Goal: Communication & Community: Answer question/provide support

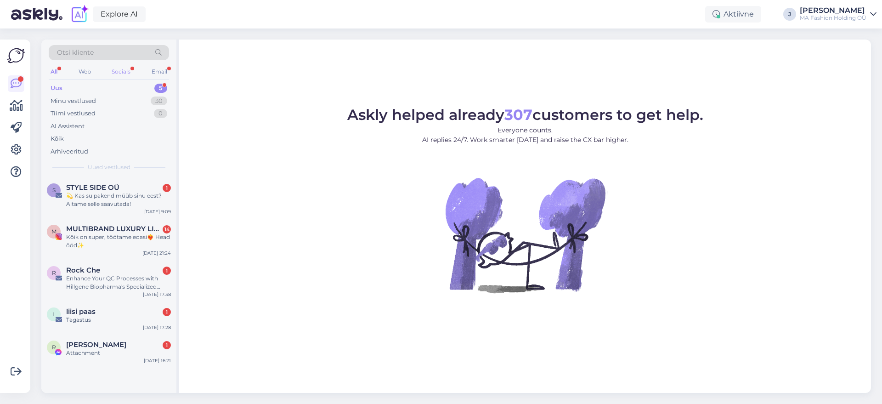
click at [121, 68] on div "Socials" at bounding box center [121, 72] width 23 height 12
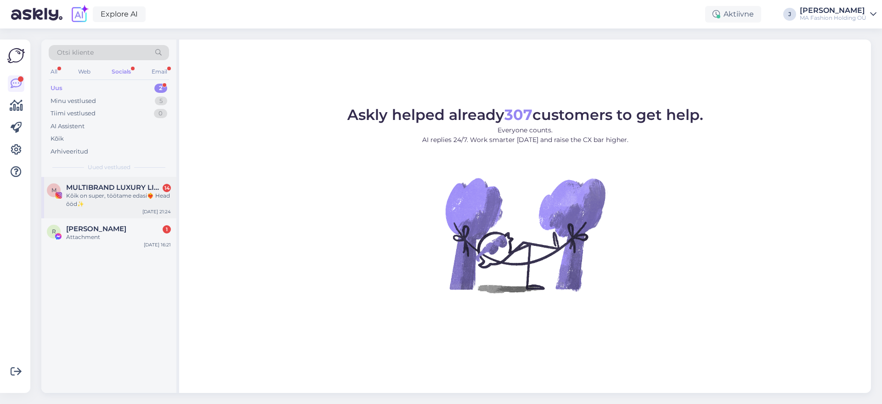
click at [119, 206] on div "Kôik on super, töötame edasi❤️‍🔥 Head õöd✨️" at bounding box center [118, 199] width 105 height 17
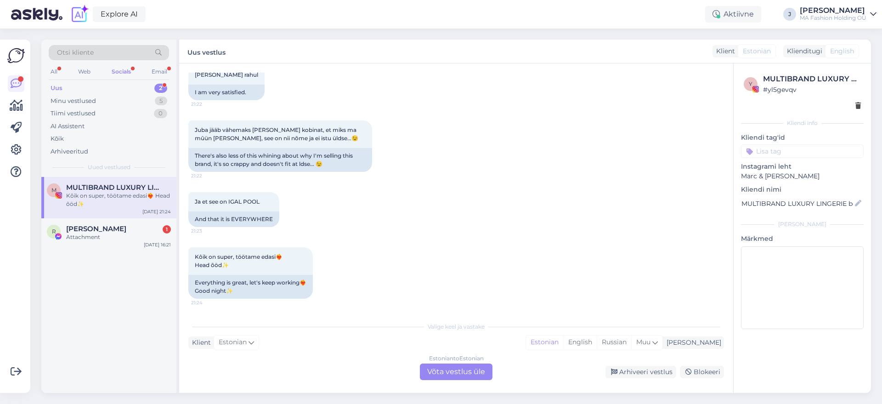
click at [466, 370] on div "Estonian to Estonian Võta vestlus üle" at bounding box center [456, 371] width 73 height 17
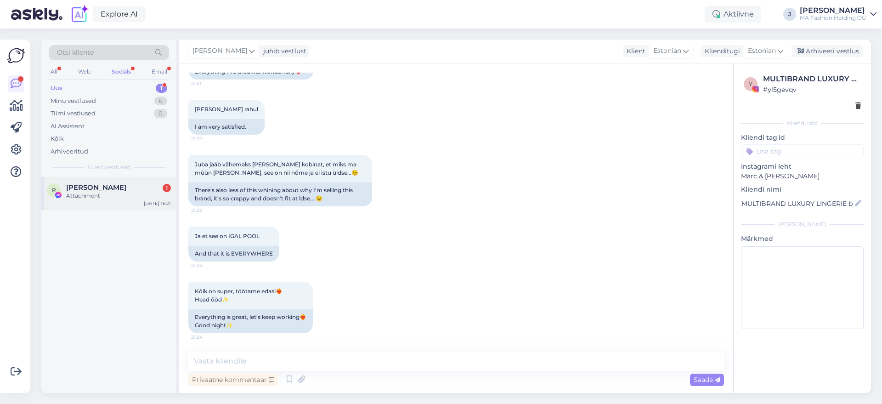
click at [126, 195] on div "Attachment" at bounding box center [118, 195] width 105 height 8
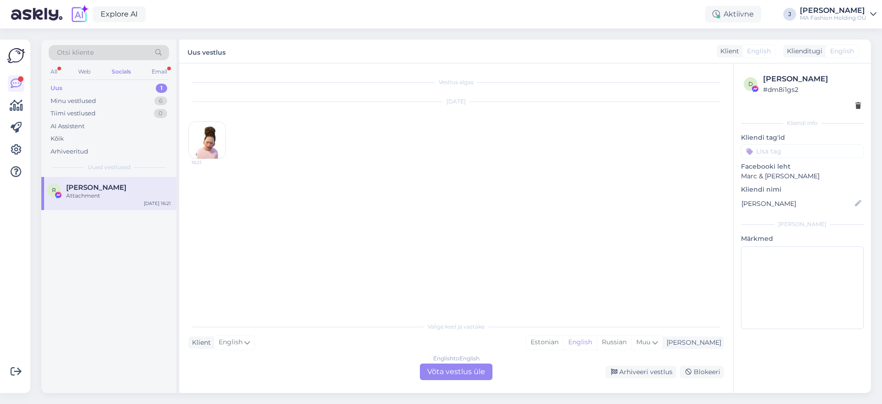
click at [428, 368] on div "English to English Võta vestlus üle" at bounding box center [456, 371] width 73 height 17
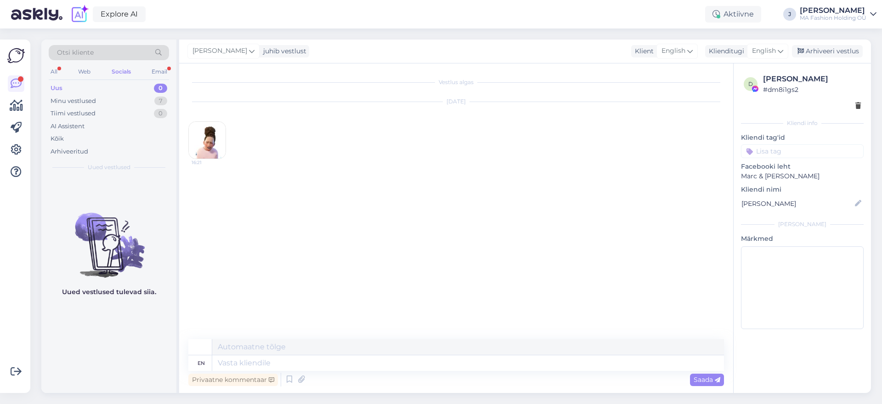
click at [129, 92] on div "Uus 0" at bounding box center [109, 88] width 120 height 13
click at [151, 67] on div "All Web Socials Email" at bounding box center [109, 73] width 120 height 14
click at [152, 70] on div "Email" at bounding box center [159, 72] width 19 height 12
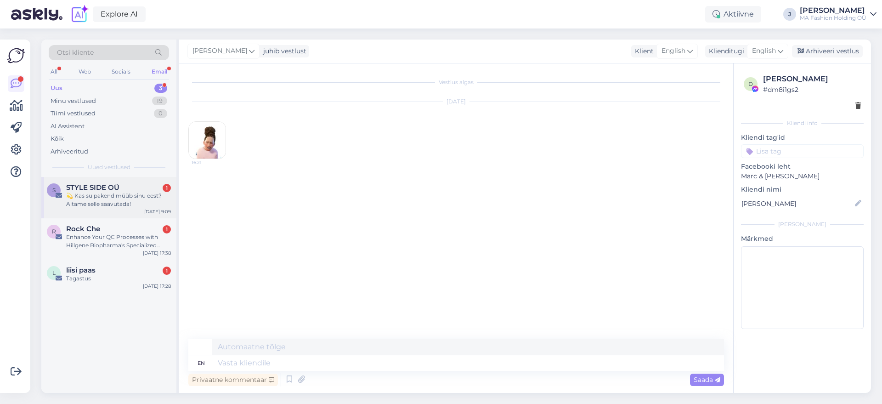
click at [91, 203] on div "💫 Kas su pakend müüb sinu eest? Aitame selle saavutada!" at bounding box center [118, 199] width 105 height 17
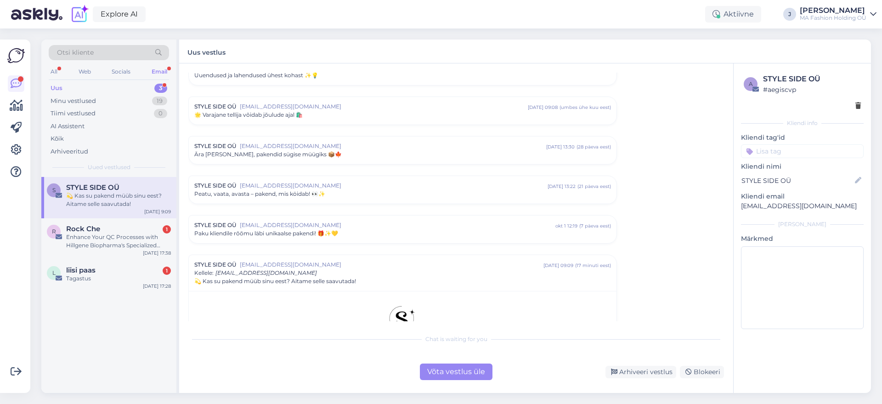
click at [481, 378] on div "Võta vestlus üle" at bounding box center [456, 371] width 73 height 17
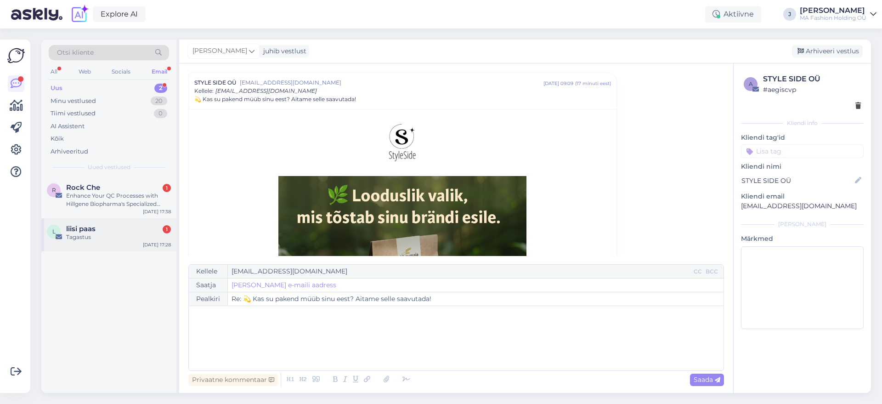
drag, startPoint x: 130, startPoint y: 246, endPoint x: 126, endPoint y: 242, distance: 4.9
click at [126, 242] on div "l liisi paas 1 Tagastus [DATE] 17:28" at bounding box center [108, 234] width 135 height 33
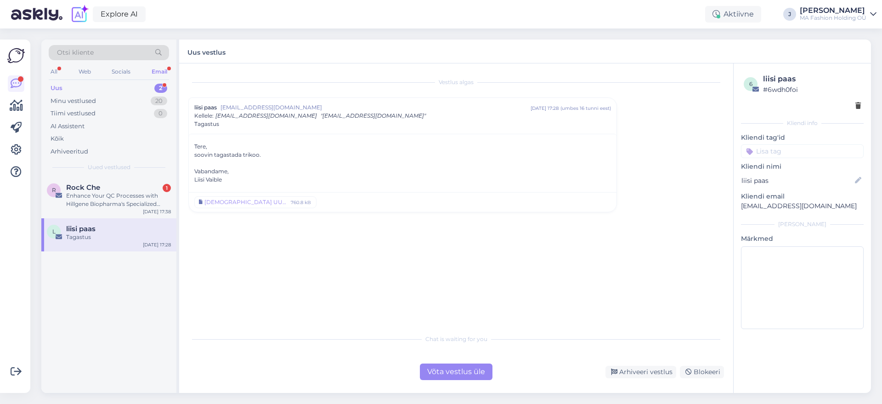
click at [435, 369] on div "Võta vestlus üle" at bounding box center [456, 371] width 73 height 17
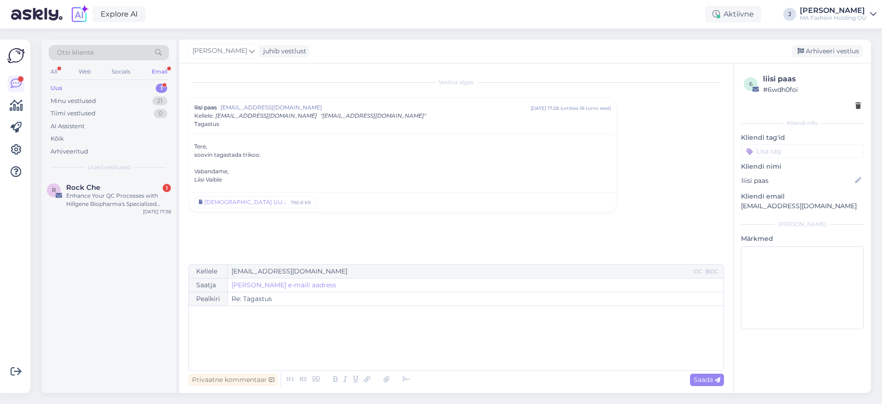
click at [112, 203] on div "Enhance Your QC Processes with Hillgene Biopharma's Specialized Detection Solut…" at bounding box center [118, 199] width 105 height 17
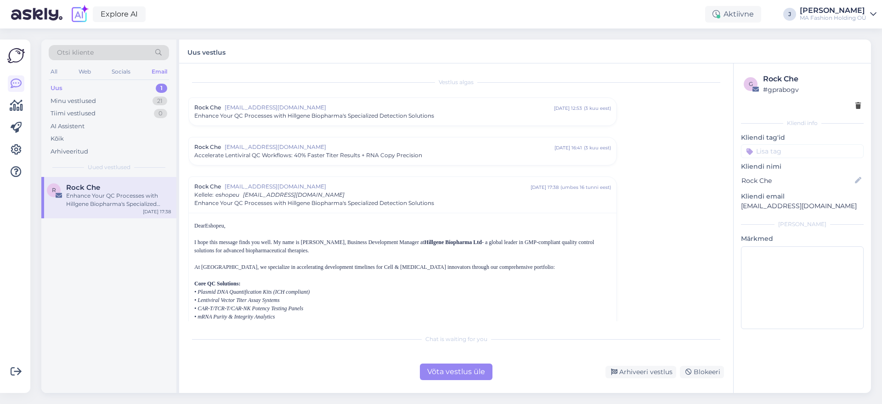
click at [479, 367] on div "Võta vestlus üle" at bounding box center [456, 371] width 73 height 17
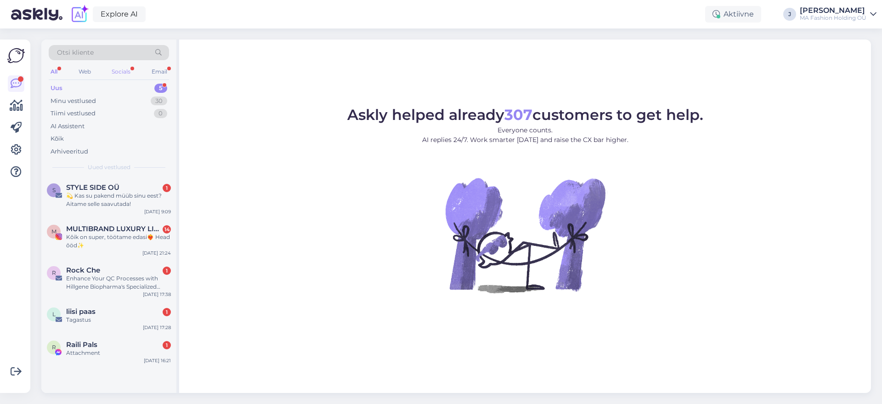
click at [125, 66] on div "Socials" at bounding box center [121, 72] width 23 height 12
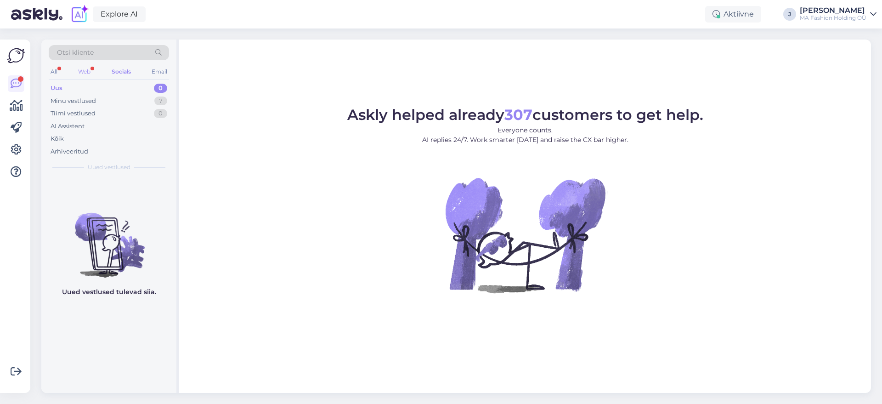
click at [82, 71] on div "Web" at bounding box center [84, 72] width 16 height 12
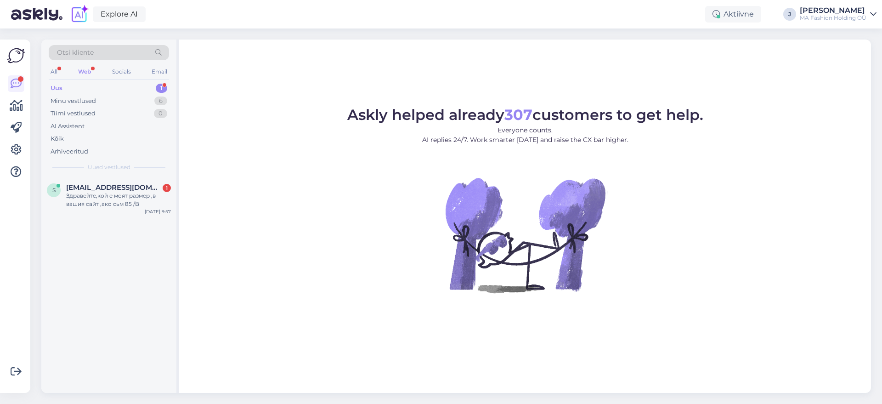
click at [93, 169] on span "Uued vestlused" at bounding box center [109, 167] width 43 height 8
click at [104, 189] on span "s.ivanova76@abv.bg" at bounding box center [114, 187] width 96 height 8
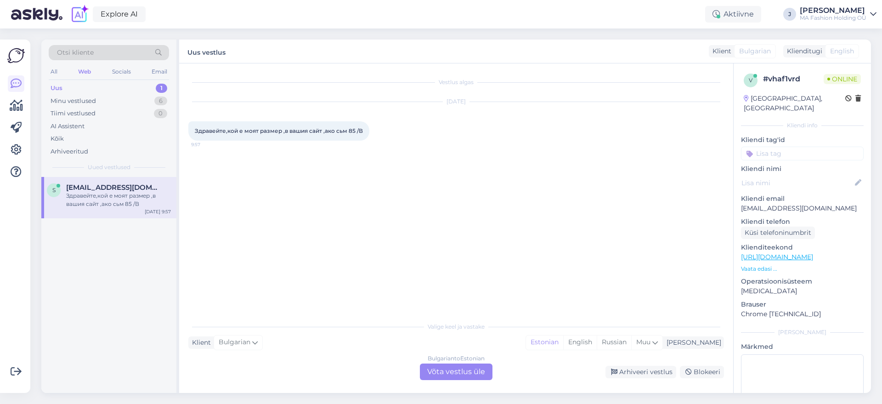
click at [443, 357] on div "Bulgarian to Estonian" at bounding box center [456, 358] width 57 height 8
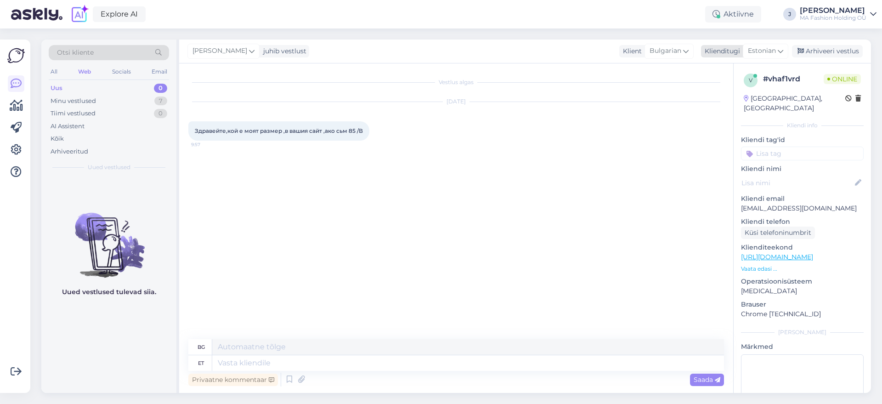
click at [769, 53] on span "Estonian" at bounding box center [762, 51] width 28 height 10
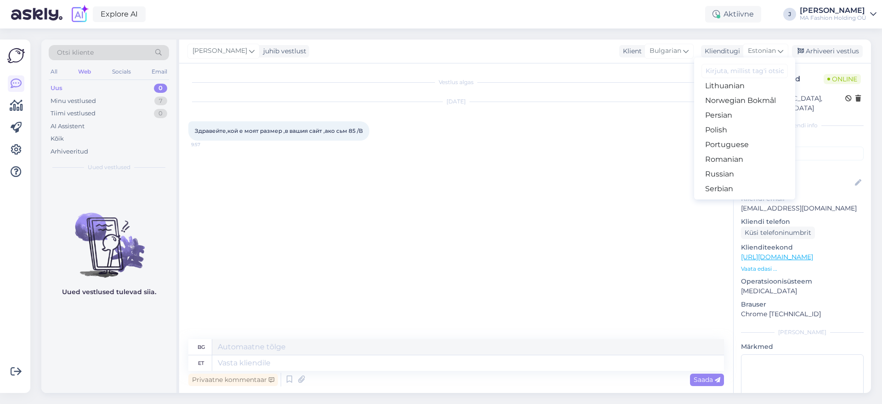
scroll to position [287, 0]
click at [751, 174] on link "Russian" at bounding box center [744, 172] width 101 height 15
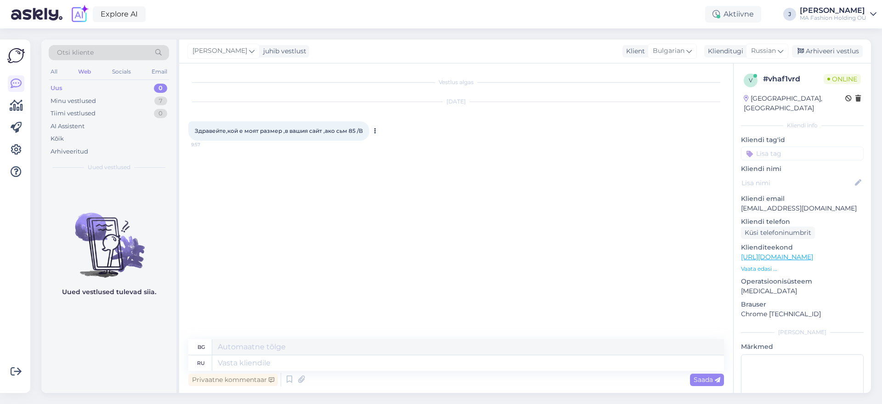
click at [350, 127] on span "Здравейте,кой е моят размер ,в вашия сайт ,ако сьм 85 /В" at bounding box center [279, 130] width 168 height 7
click at [378, 131] on div "Oct 8 2025 Здравейте,кой е моят размер ,в вашия сайт ,ако сьм 85 /В 9:57" at bounding box center [455, 121] width 535 height 59
click at [371, 131] on div at bounding box center [373, 130] width 8 height 19
click at [376, 131] on button at bounding box center [375, 131] width 6 height 8
click at [421, 171] on link "Show Russian translation" at bounding box center [419, 169] width 95 height 12
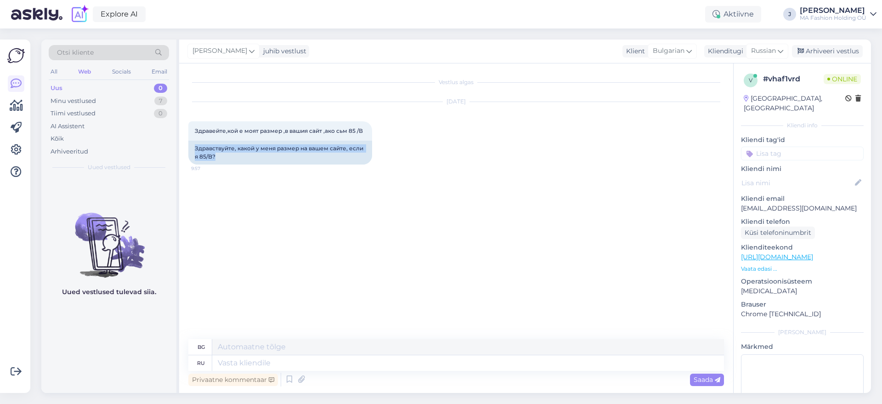
drag, startPoint x: 228, startPoint y: 158, endPoint x: 184, endPoint y: 149, distance: 44.5
click at [184, 149] on div "Vestlus algas Oct 8 2025 Здравейте,кой е моят размер ,в вашия сайт ,ако сьм 85 …" at bounding box center [456, 227] width 554 height 329
click at [819, 253] on div "Klienditeekond https://marcandandre.eu/en/bikini/swimsuits/l2422_781_monowire_p…" at bounding box center [802, 257] width 123 height 30
click at [813, 253] on link "https://marcandandre.eu/en/bikini/swimsuits/l2422_781_monowire_push_up_cup_swim…" at bounding box center [777, 257] width 72 height 8
click at [221, 366] on textarea at bounding box center [468, 363] width 512 height 16
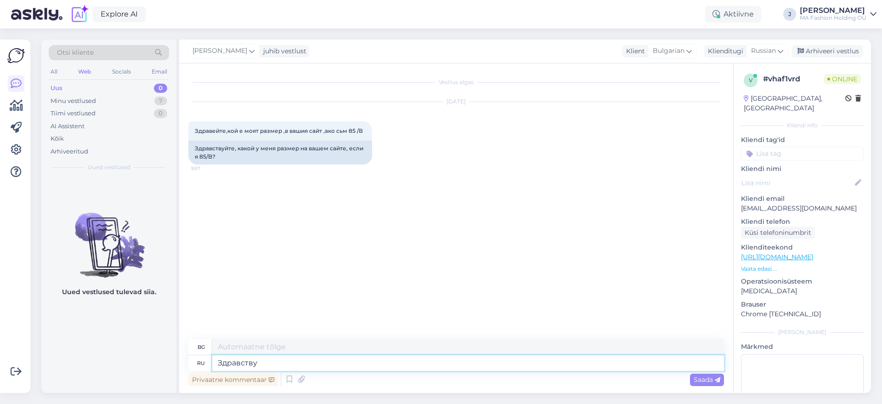
type textarea "Здравству"
type input "т"
type textarea "Здравей"
type input "т"
click at [285, 359] on textarea "Здравству" at bounding box center [468, 363] width 512 height 16
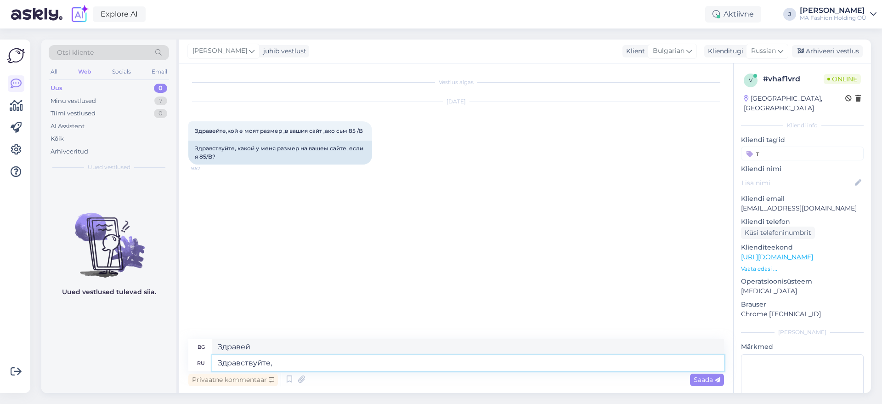
type textarea "Здравствуйте,"
type textarea "Здравей,"
type textarea "Здравствуйте, для"
type textarea "Здравейте, за"
type textarea "Здравствуйте, для купальников"
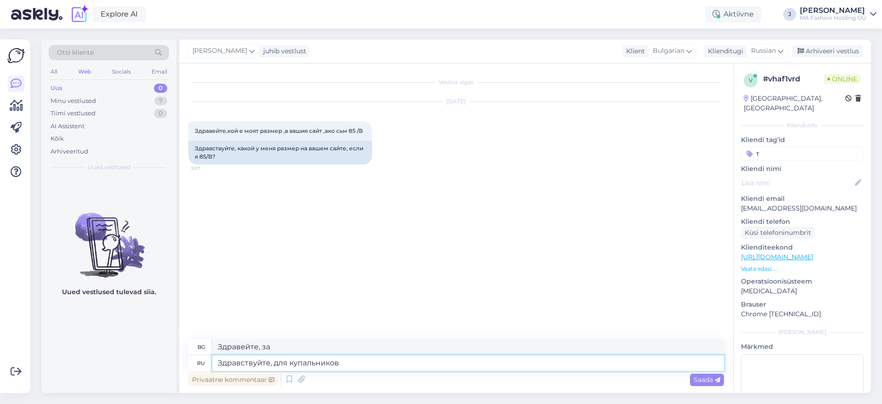
type textarea "Здравейте, за бански костюми"
type textarea "Здравствуйте, для купальников получится"
type textarea "Здравейте, ще е подходящо ли за бански костюми?"
type textarea "Здравствуйте, для купальников получится размер"
type textarea "Здравейте, ще има ли размер за бански костюми?"
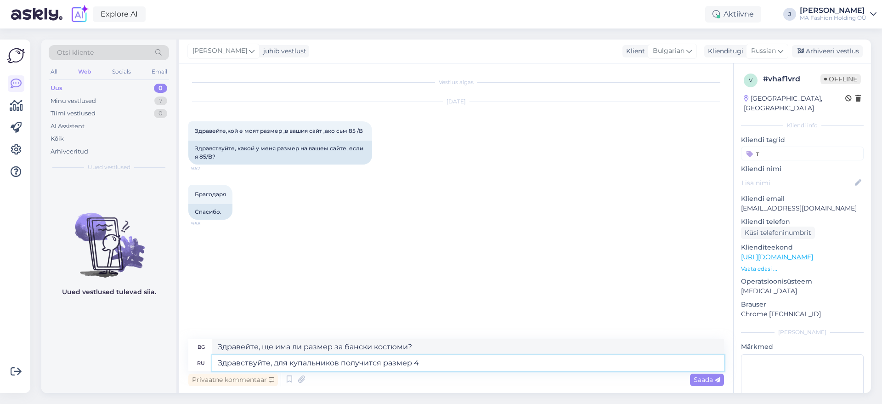
type textarea "Здравствуйте, для купальников получится размер 42"
type textarea "Здравейте, за бански костюми ще е размер 42."
type textarea "Здравствуйте, для купальников получится размер 42В"
type textarea "Здравейте, за бански костюми ще е размер 42B."
click at [456, 370] on textarea "Здравствуйте, для купальников получится размер 42В" at bounding box center [468, 363] width 512 height 16
